Goal: Task Accomplishment & Management: Use online tool/utility

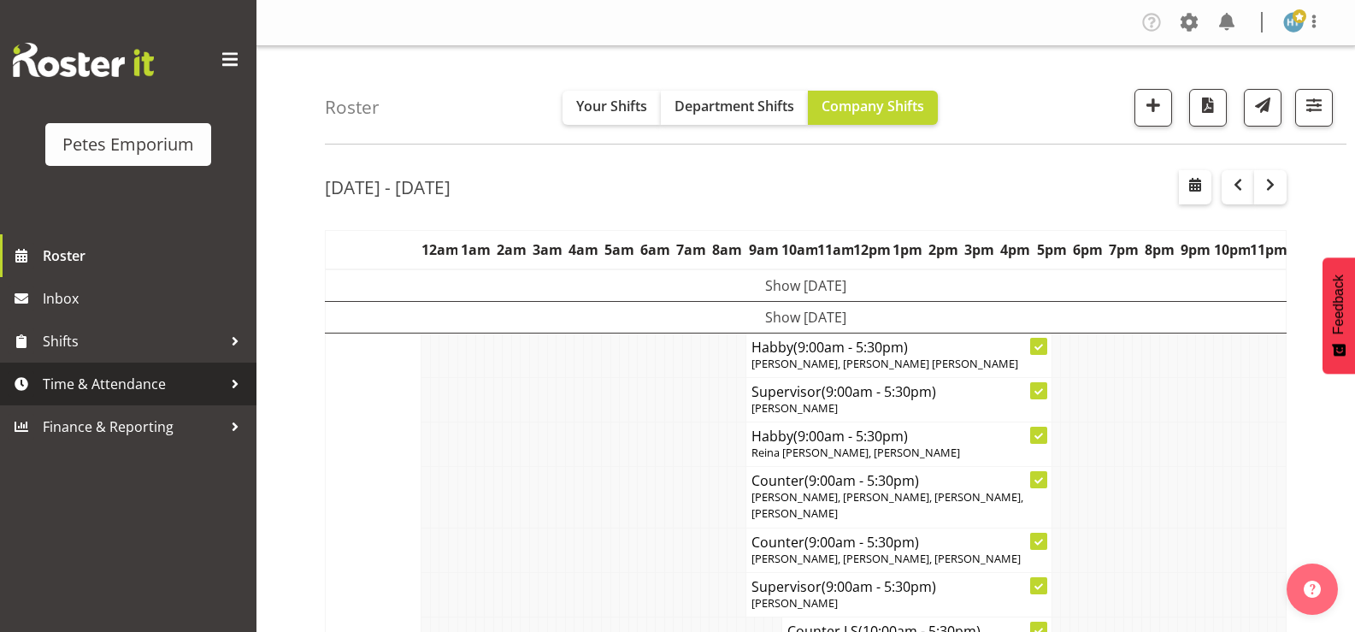
click at [122, 380] on span "Time & Attendance" at bounding box center [133, 384] width 180 height 26
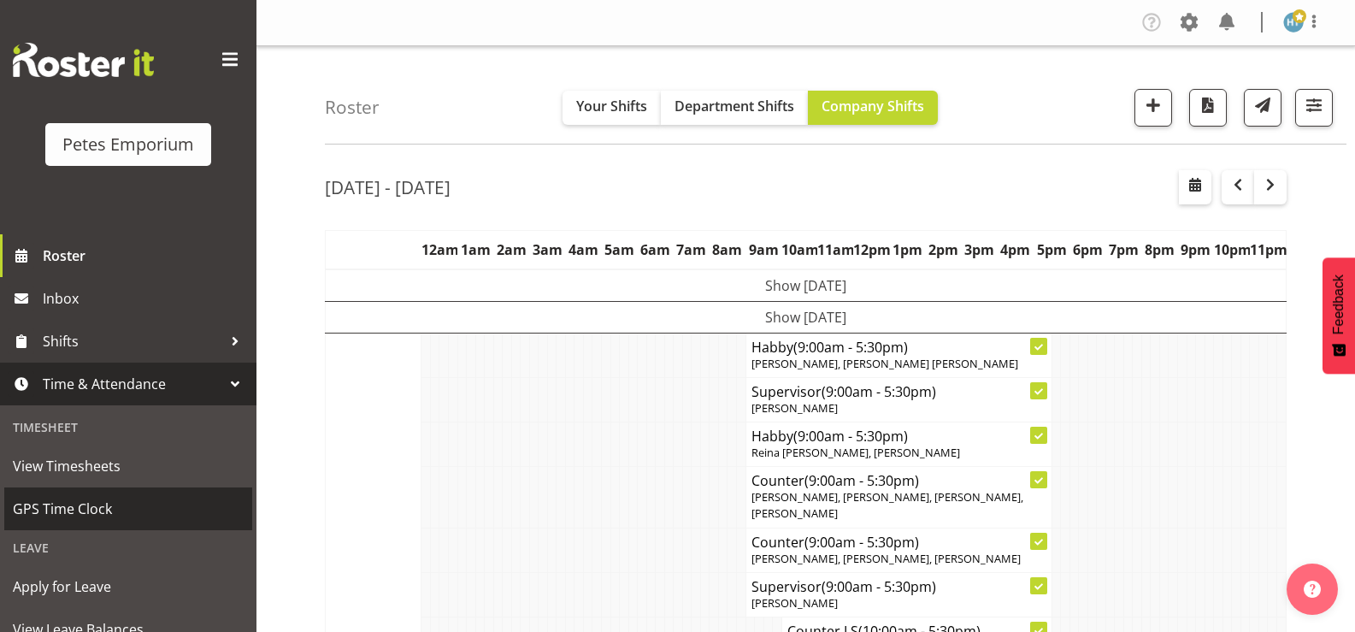
click at [71, 514] on span "GPS Time Clock" at bounding box center [128, 509] width 231 height 26
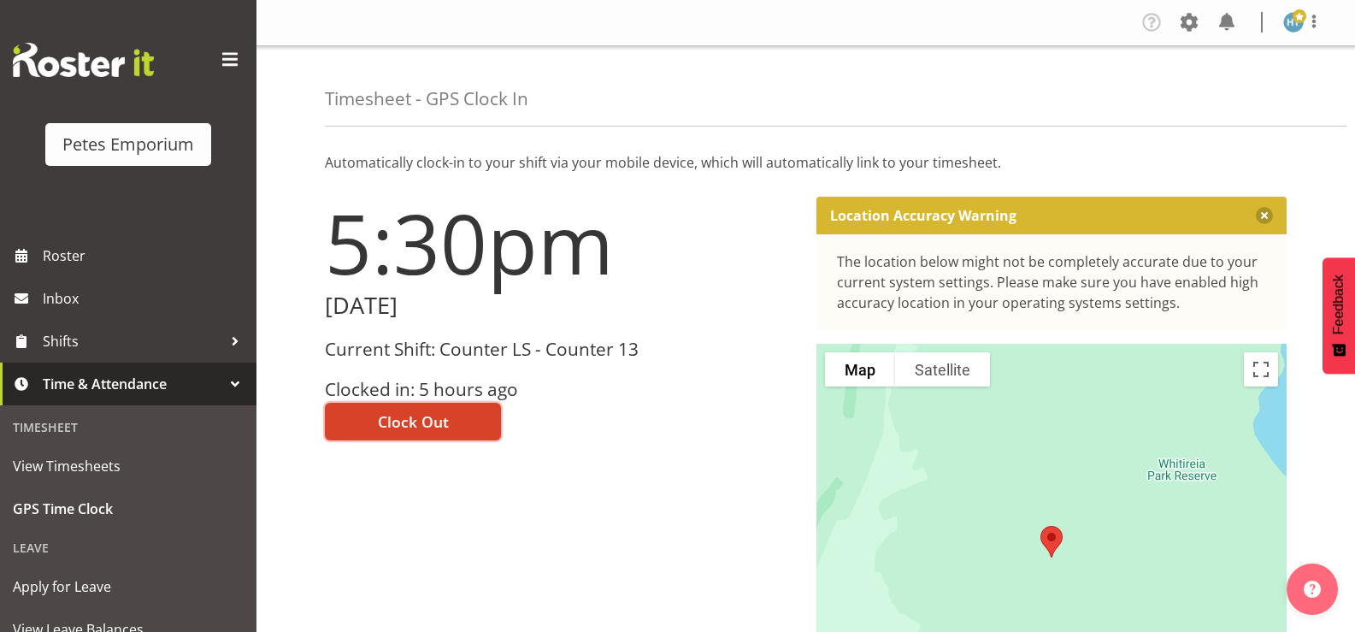
click at [412, 417] on span "Clock Out" at bounding box center [413, 421] width 71 height 22
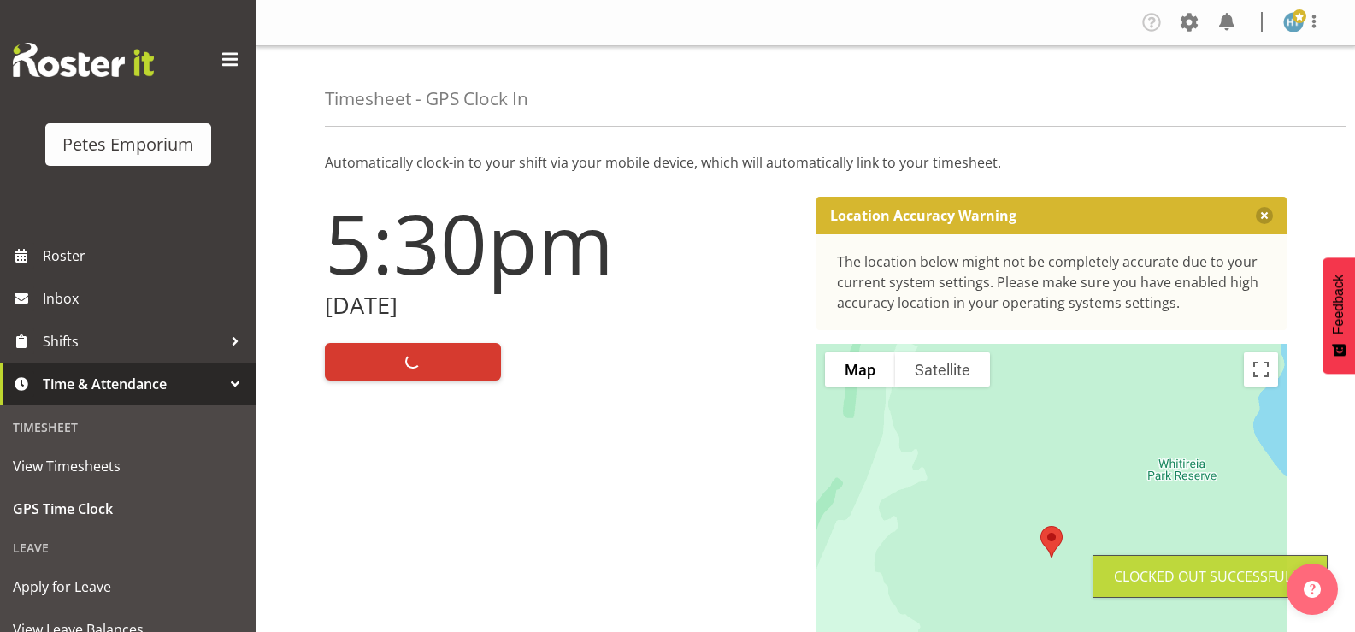
click at [1291, 23] on img at bounding box center [1293, 22] width 21 height 21
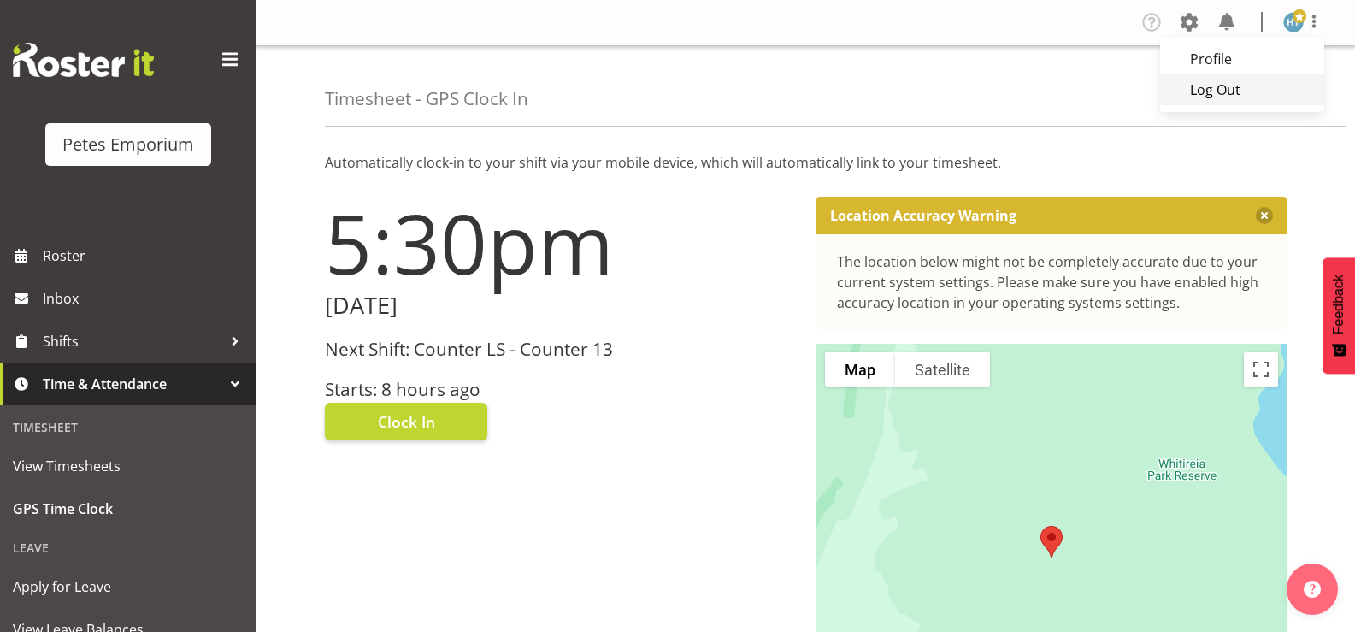
click at [1196, 91] on link "Log Out" at bounding box center [1242, 89] width 164 height 31
